Goal: Information Seeking & Learning: Find specific fact

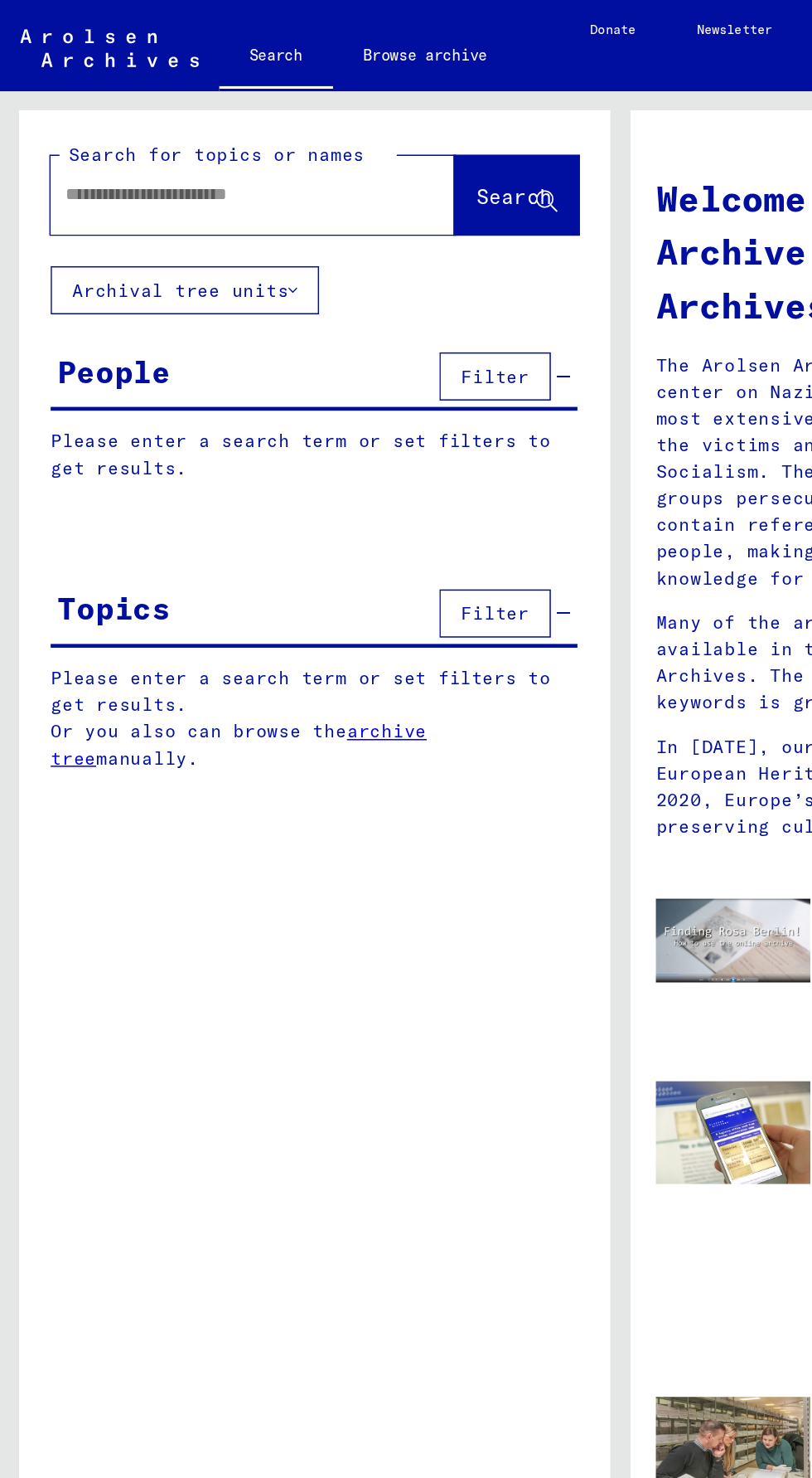
click at [201, 131] on input "text" at bounding box center [145, 127] width 205 height 18
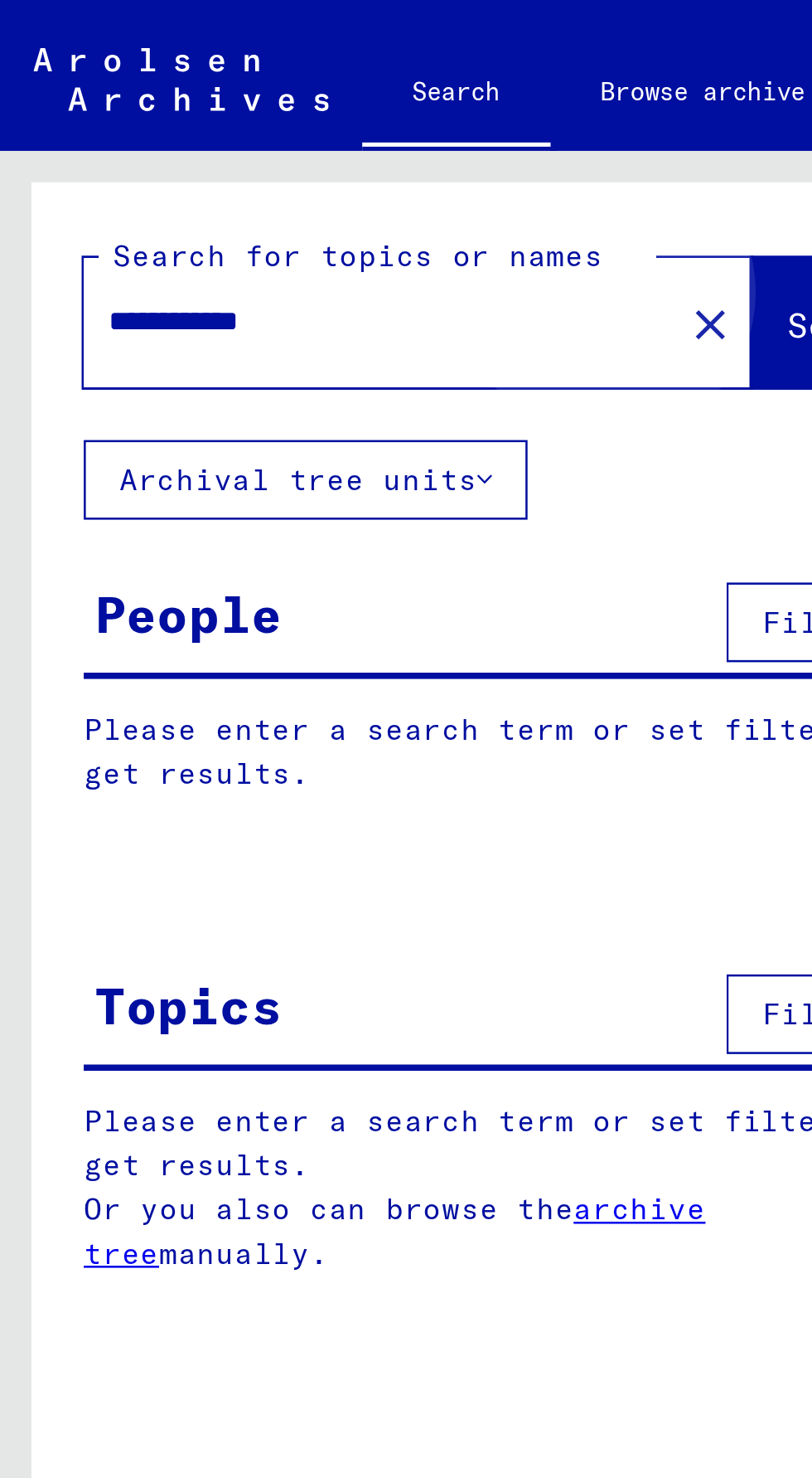
type input "**********"
click at [311, 135] on span "Search" at bounding box center [336, 129] width 49 height 17
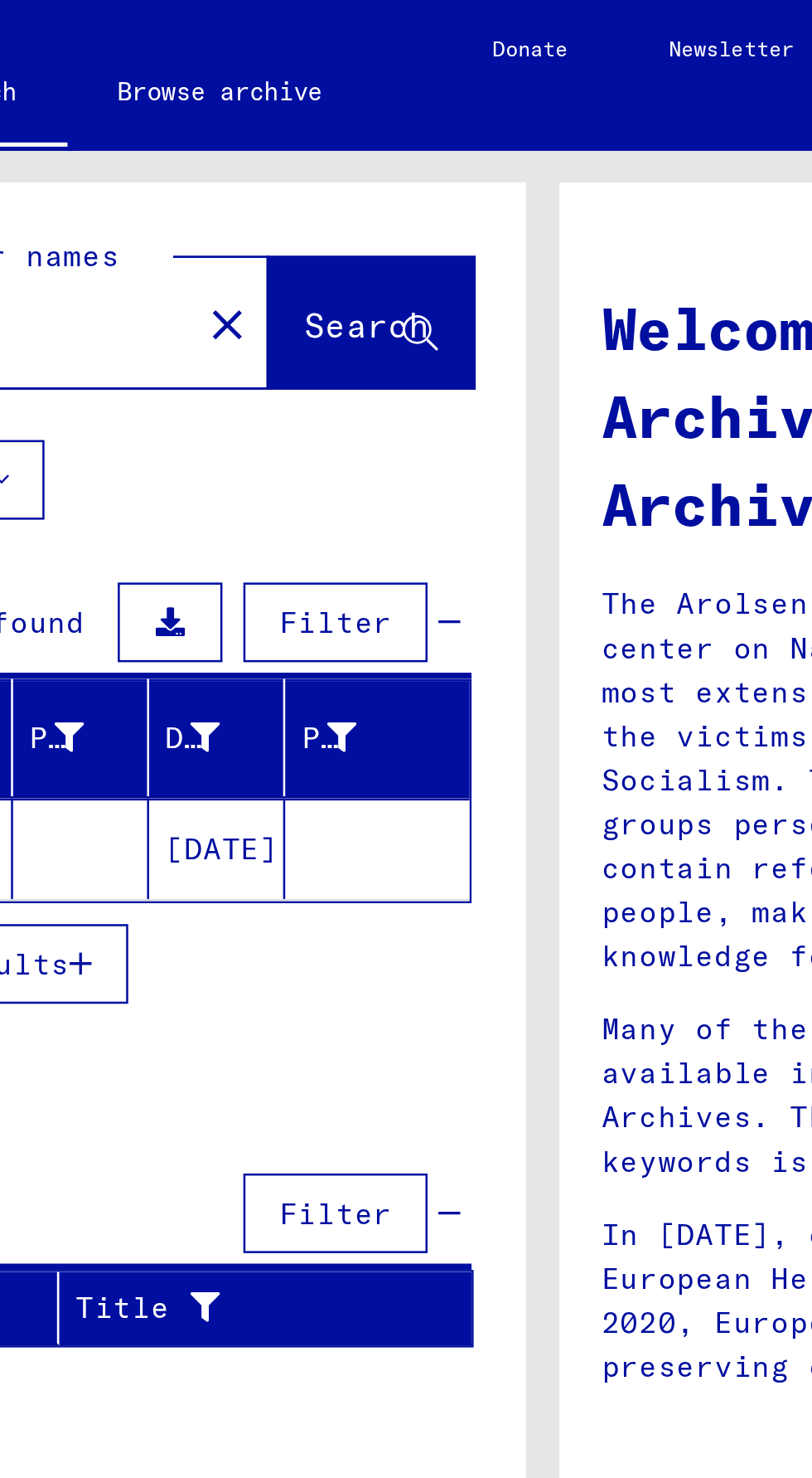
scroll to position [2, 0]
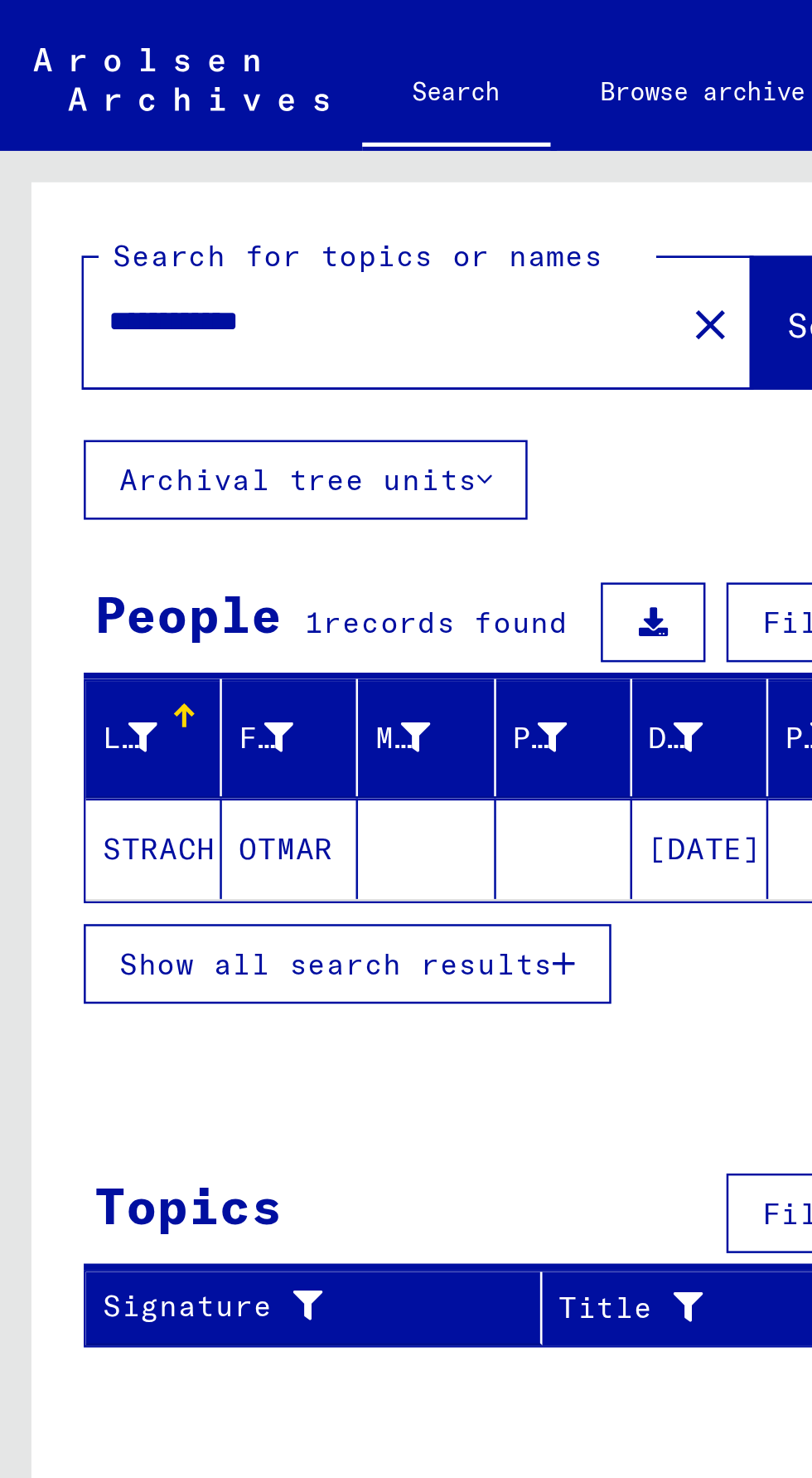
click at [226, 380] on icon "button" at bounding box center [223, 382] width 9 height 12
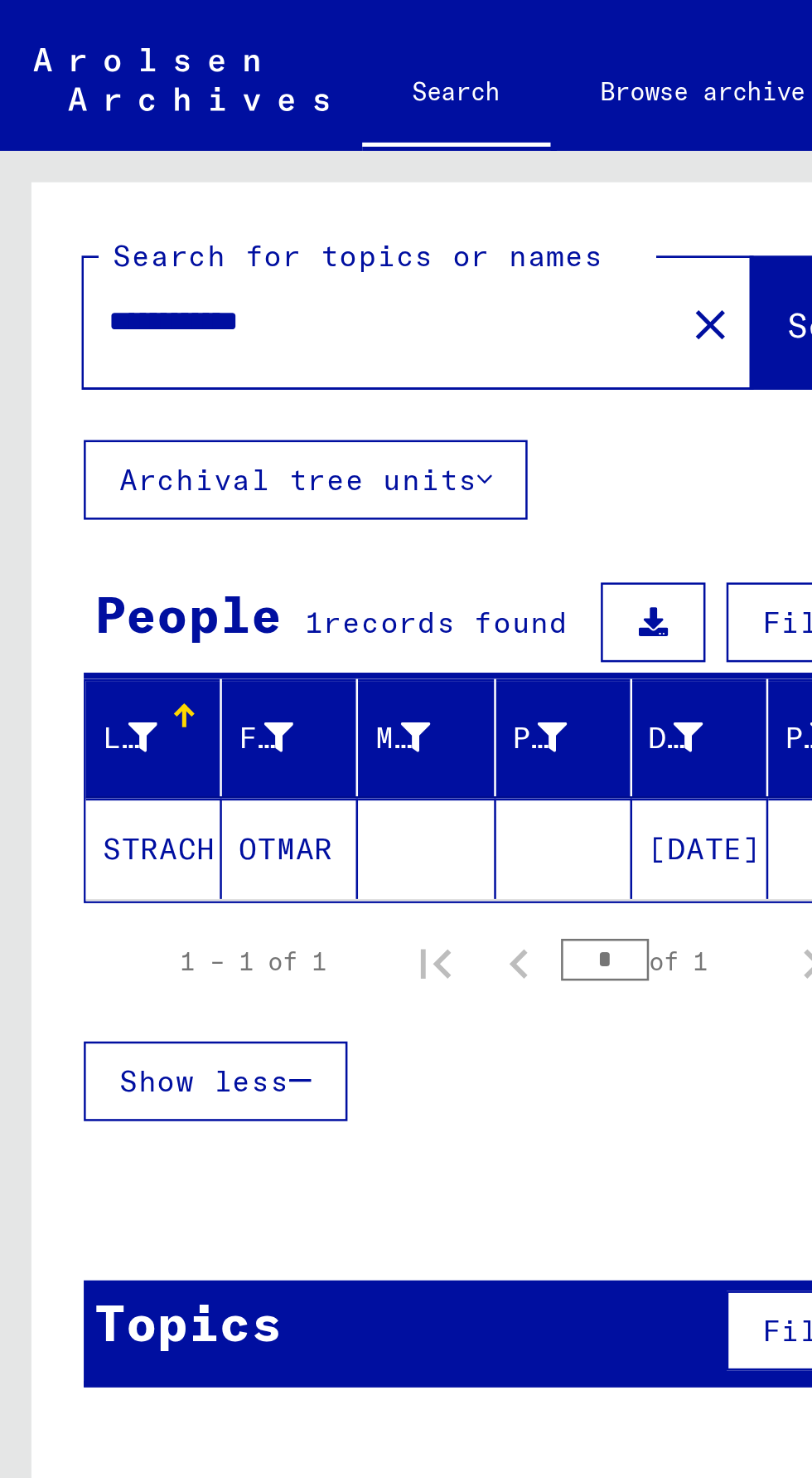
click at [64, 331] on mat-cell "STRACH" at bounding box center [61, 336] width 54 height 40
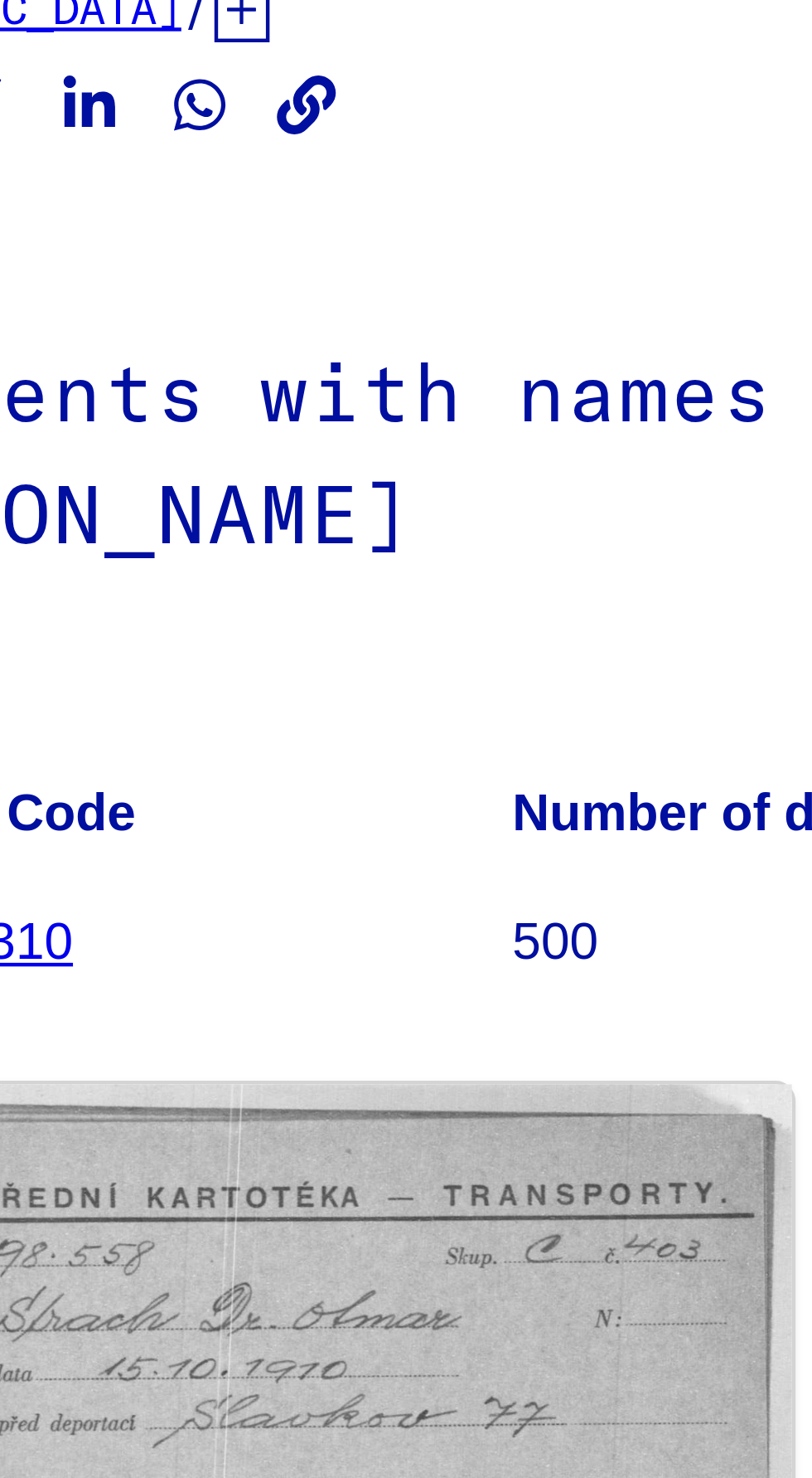
scroll to position [84, 0]
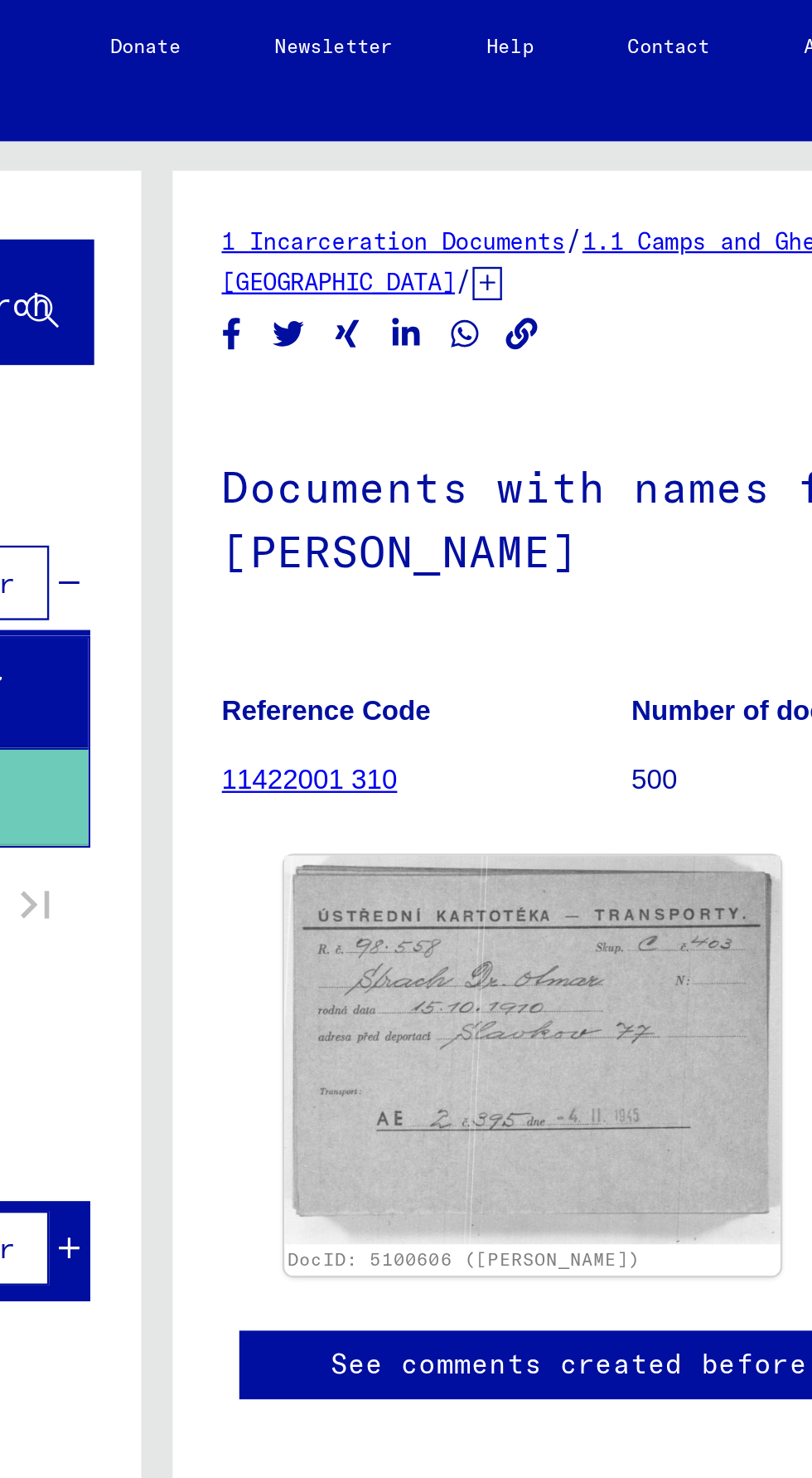
click at [471, 322] on link "11422001 310" at bounding box center [470, 329] width 75 height 13
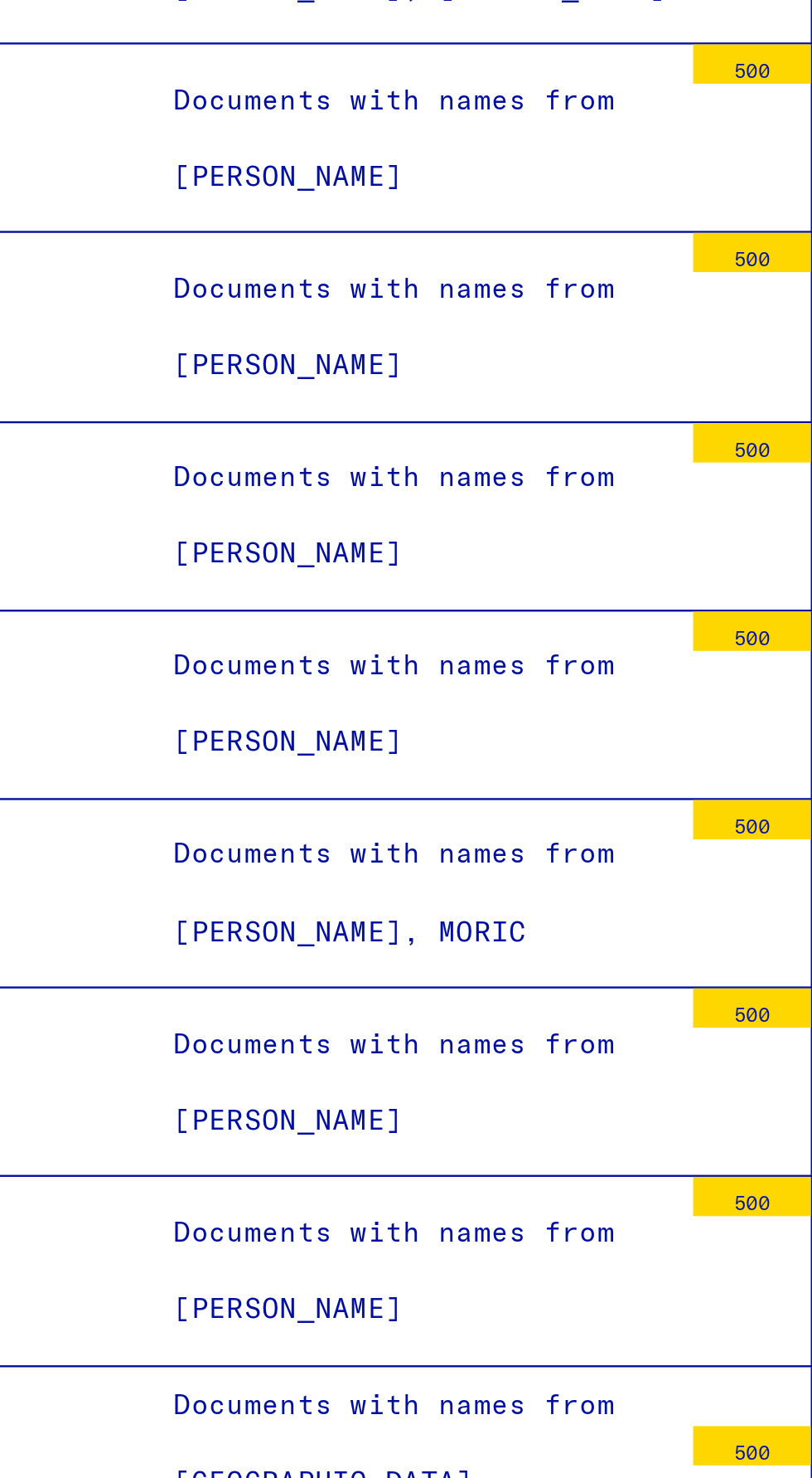
scroll to position [83, 0]
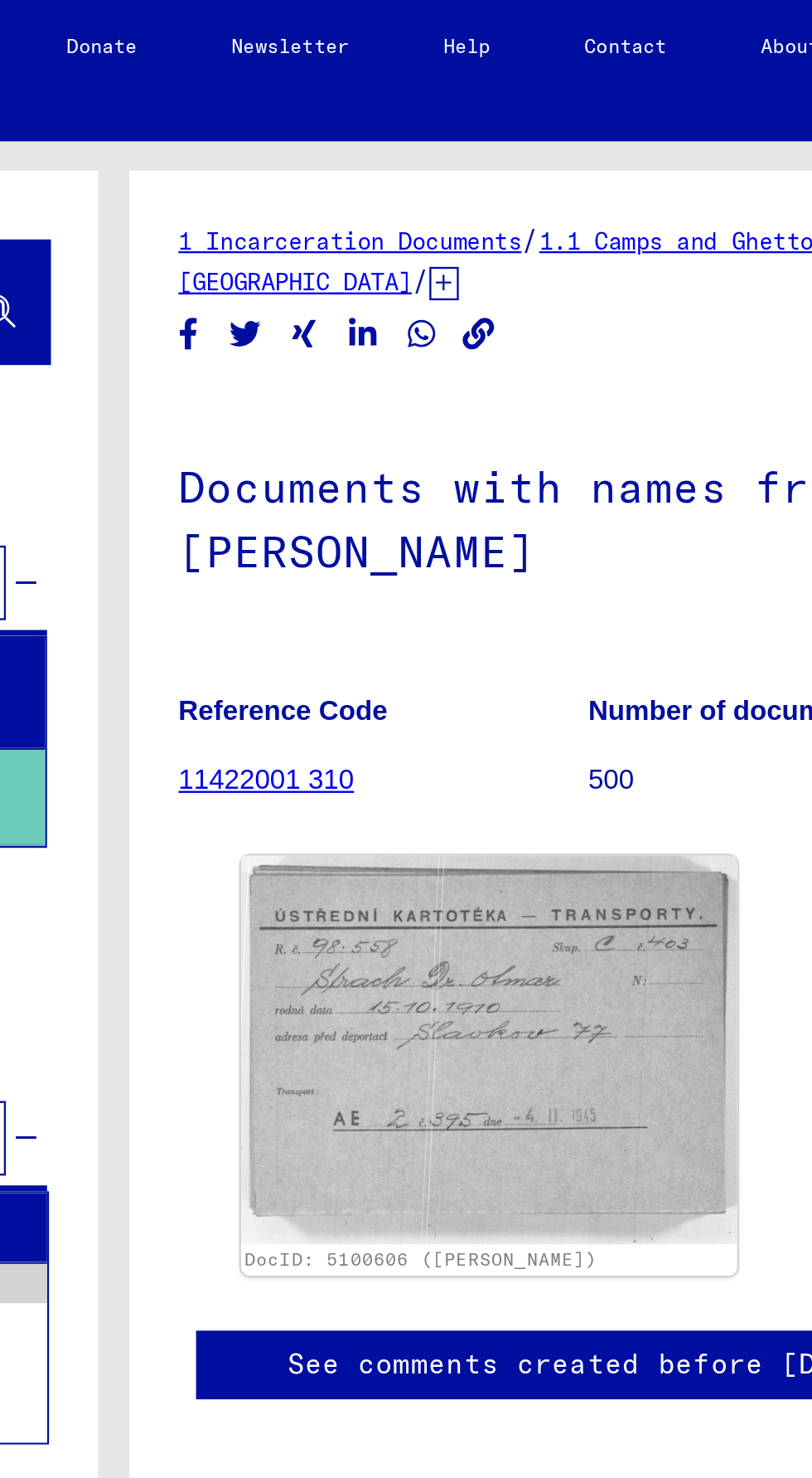
scroll to position [83, 0]
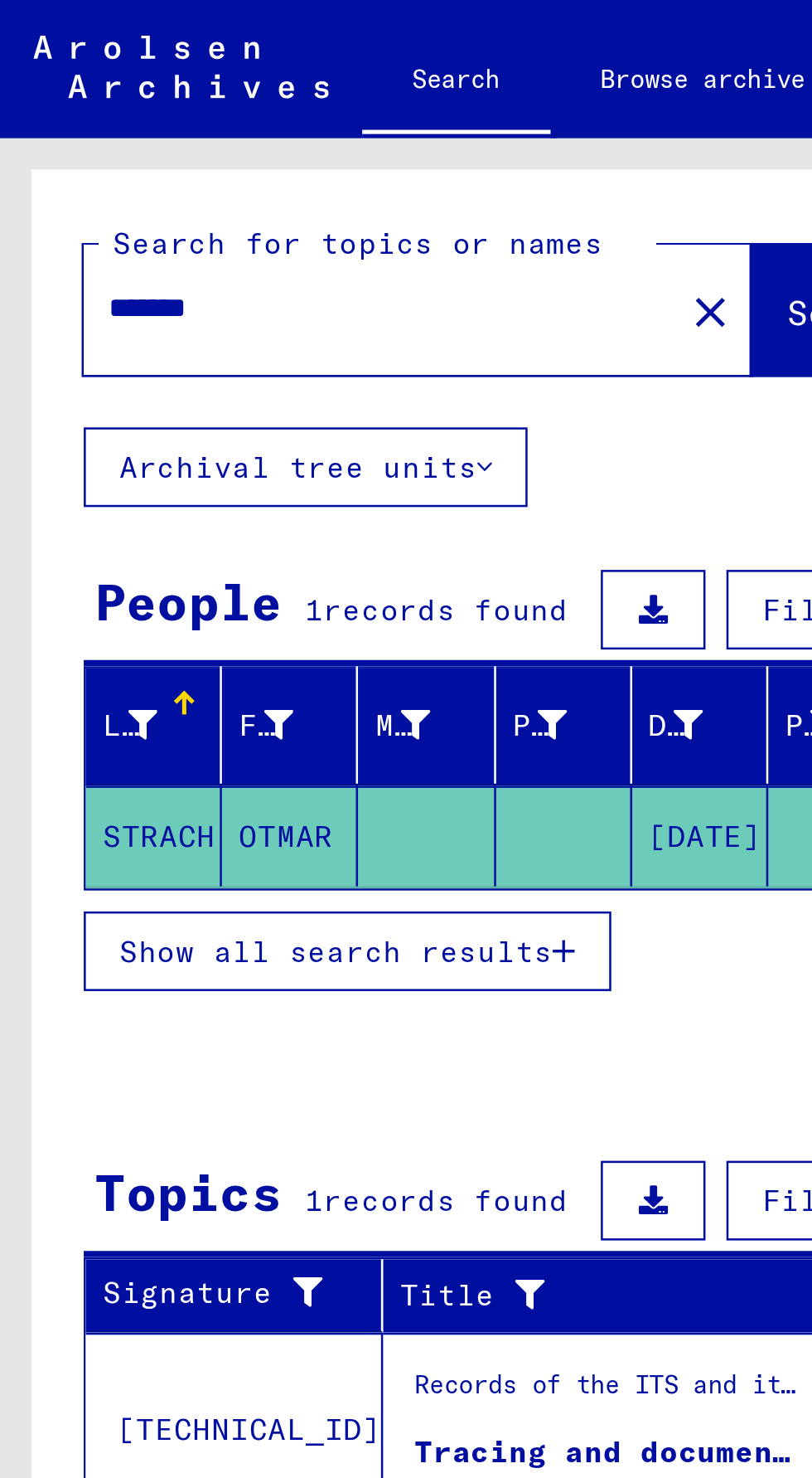
type input "**********"
